Goal: Download file/media

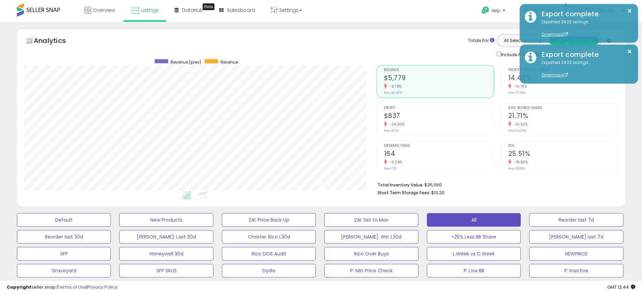
select select "**"
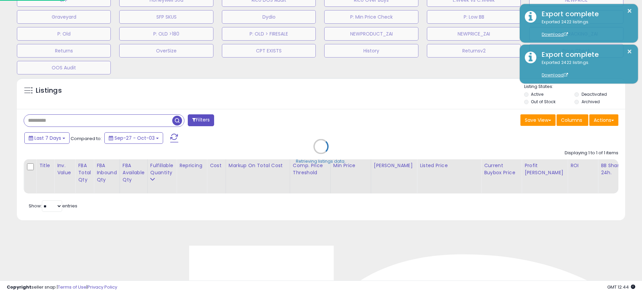
scroll to position [139, 357]
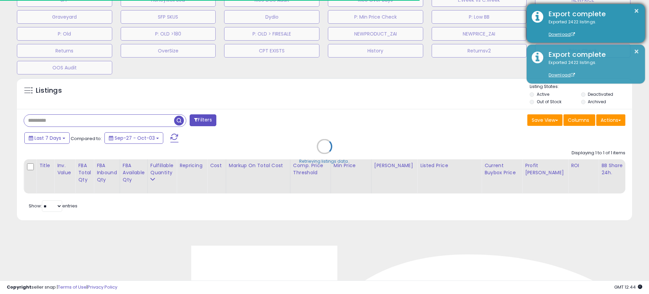
click at [632, 14] on div "Export complete" at bounding box center [591, 14] width 96 height 10
click at [640, 10] on div "× Export complete Exported 2422 listings. Download" at bounding box center [586, 23] width 118 height 39
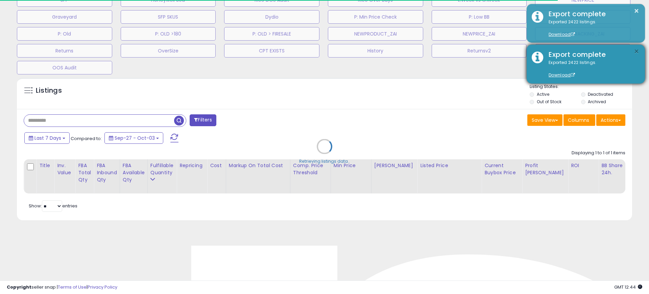
click at [634, 54] on button "×" at bounding box center [636, 51] width 5 height 8
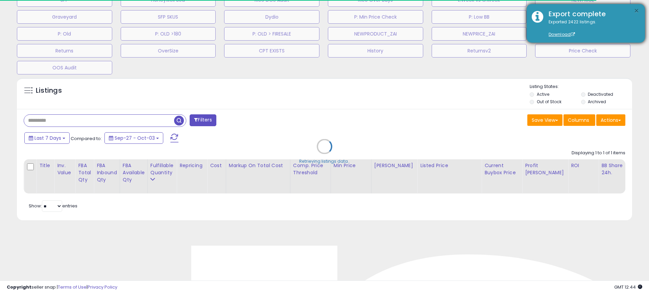
click at [636, 8] on button "×" at bounding box center [636, 11] width 5 height 8
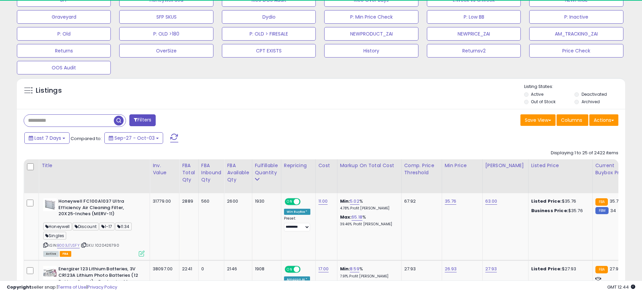
scroll to position [337812, 337597]
click at [611, 115] on button "Actions" at bounding box center [604, 119] width 29 height 11
click at [588, 161] on link "Export All Columns" at bounding box center [577, 163] width 74 height 10
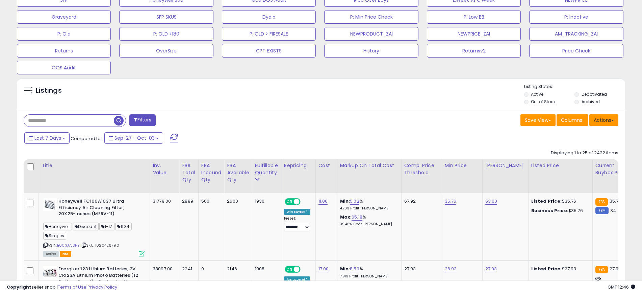
click at [605, 119] on button "Actions" at bounding box center [604, 119] width 29 height 11
click at [554, 162] on link "Export All Columns" at bounding box center [577, 163] width 74 height 10
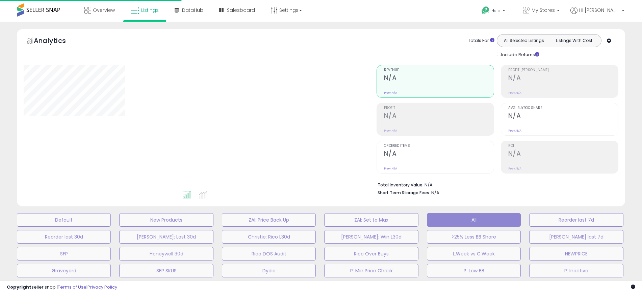
scroll to position [212, 0]
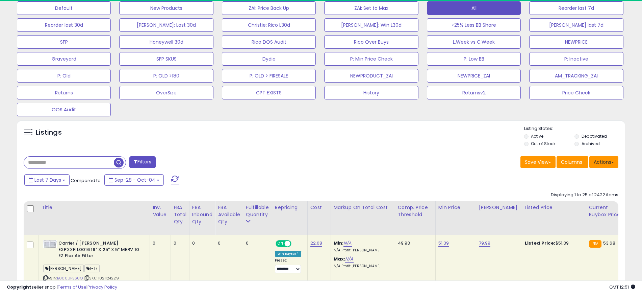
click at [596, 156] on button "Actions" at bounding box center [604, 161] width 29 height 11
click at [579, 208] on link "Export All Columns" at bounding box center [577, 205] width 74 height 10
